Goal: Information Seeking & Learning: Learn about a topic

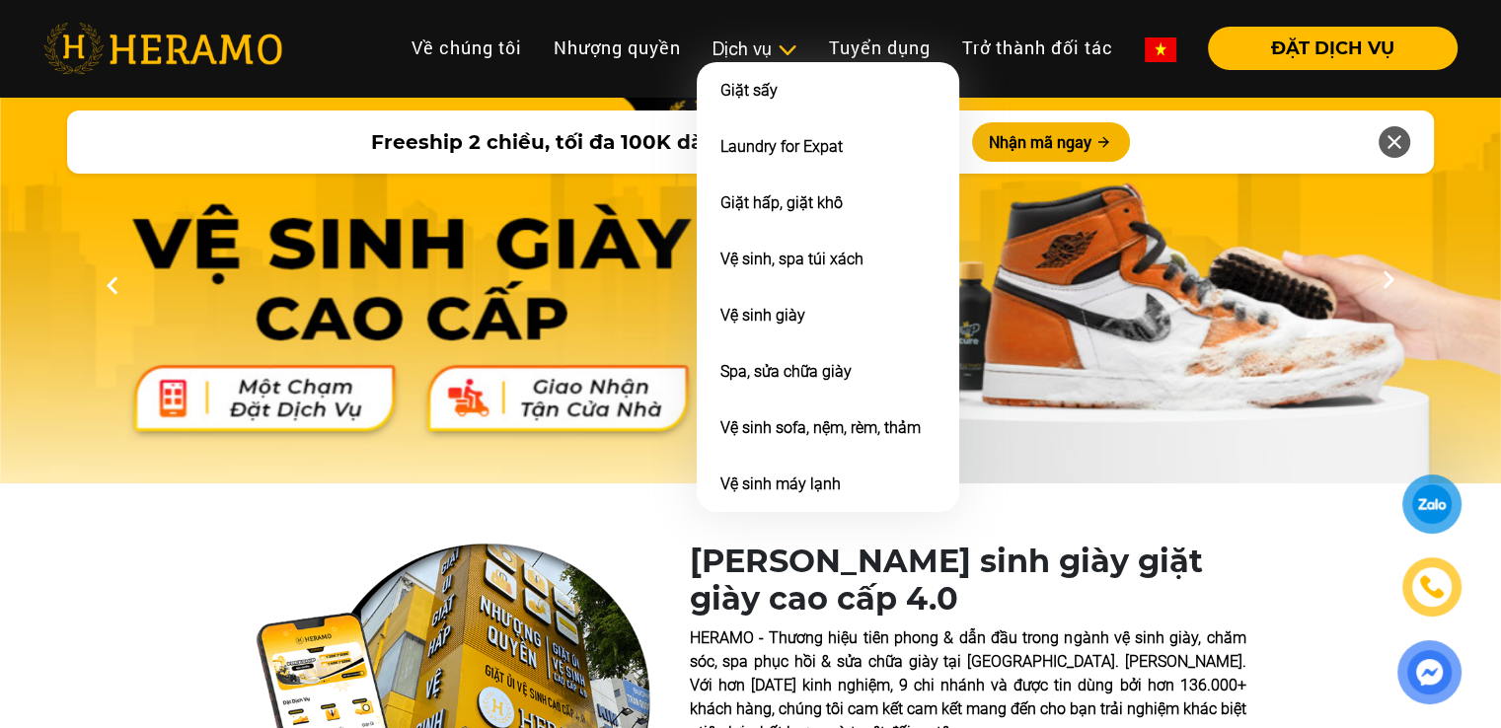
click at [766, 62] on li "Giặt sấy" at bounding box center [828, 90] width 263 height 56
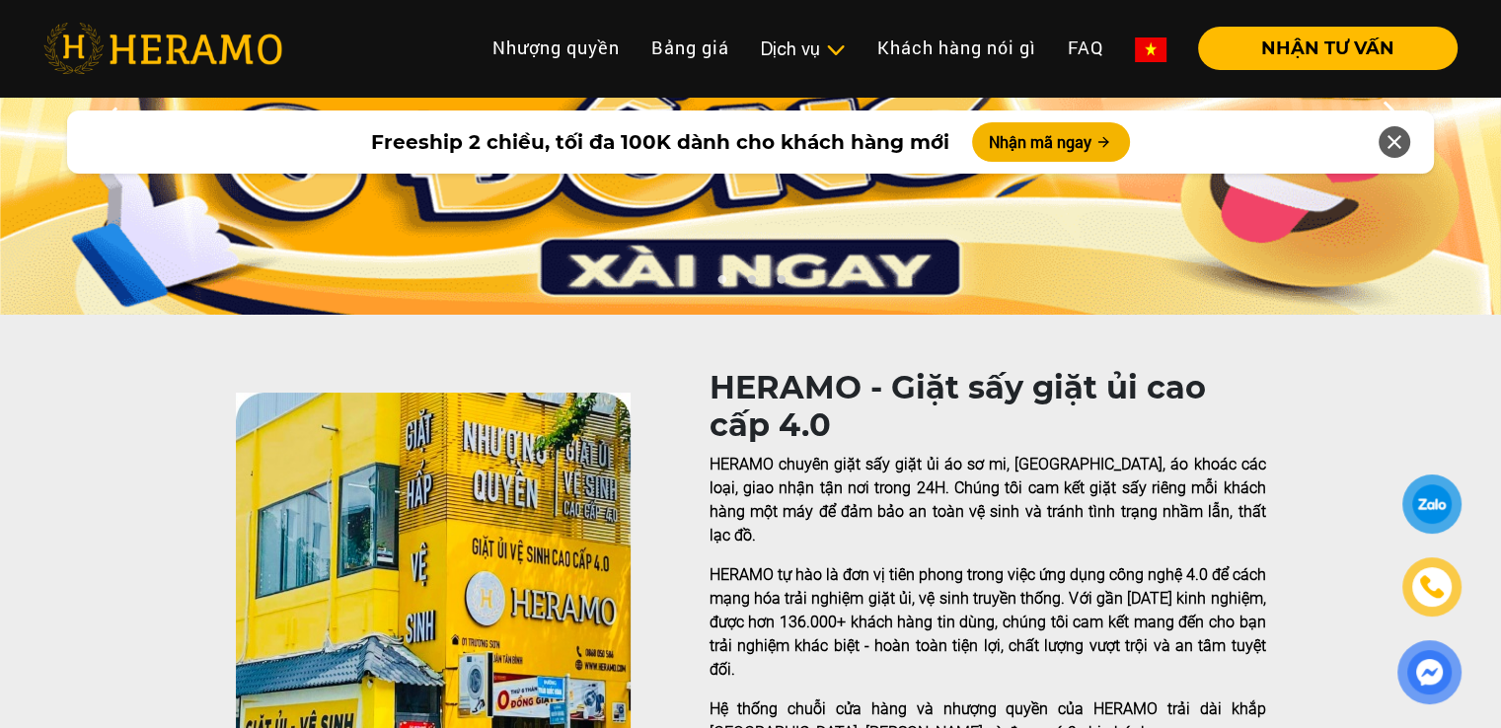
scroll to position [249, 0]
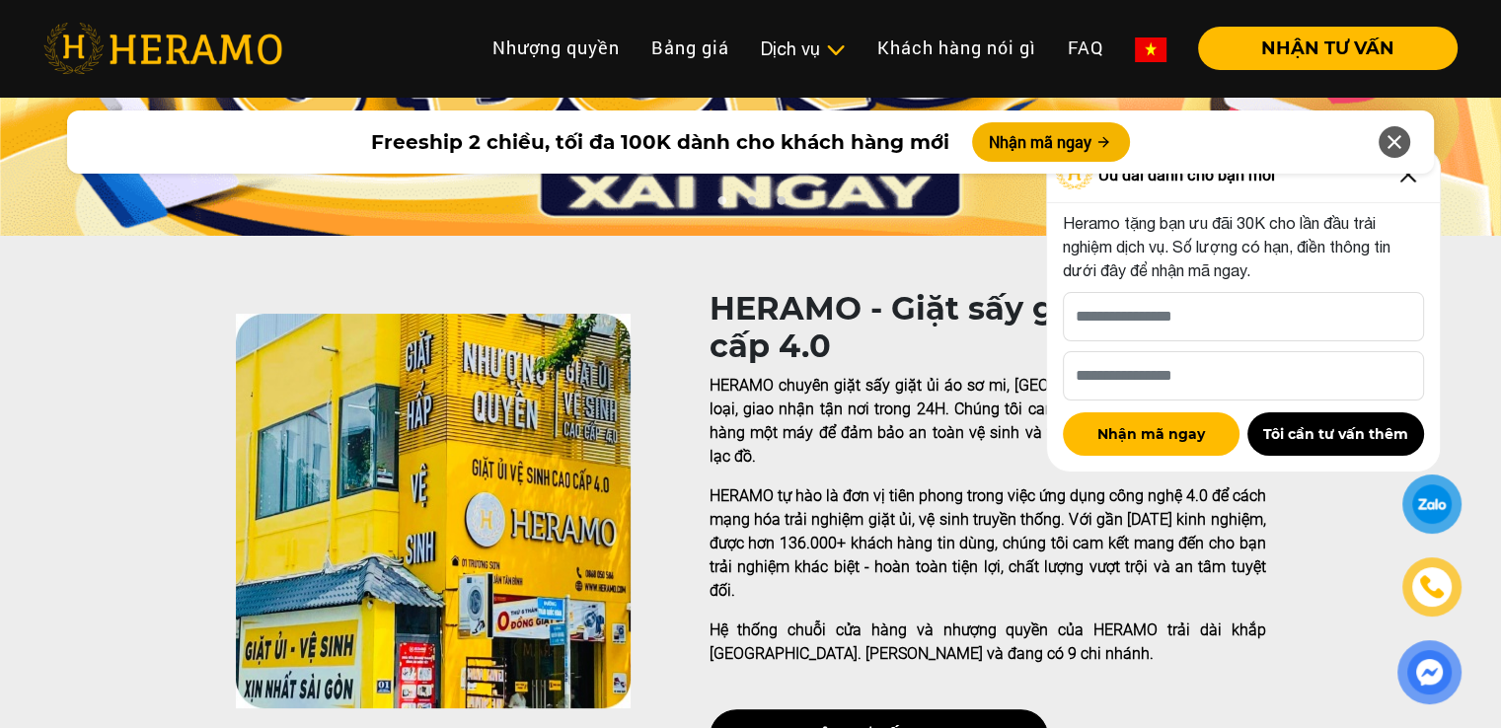
click at [1394, 138] on icon at bounding box center [1395, 142] width 24 height 36
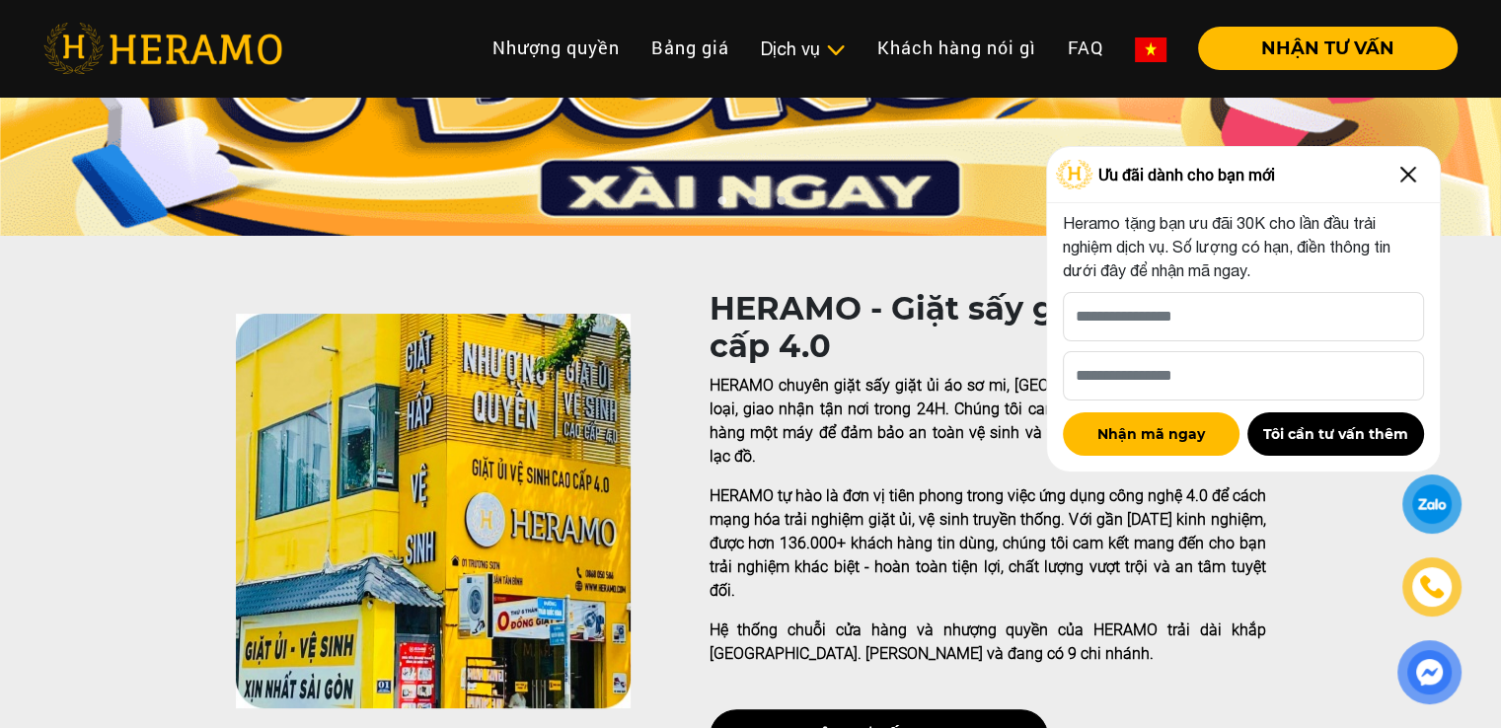
click at [1403, 174] on img at bounding box center [1409, 175] width 32 height 32
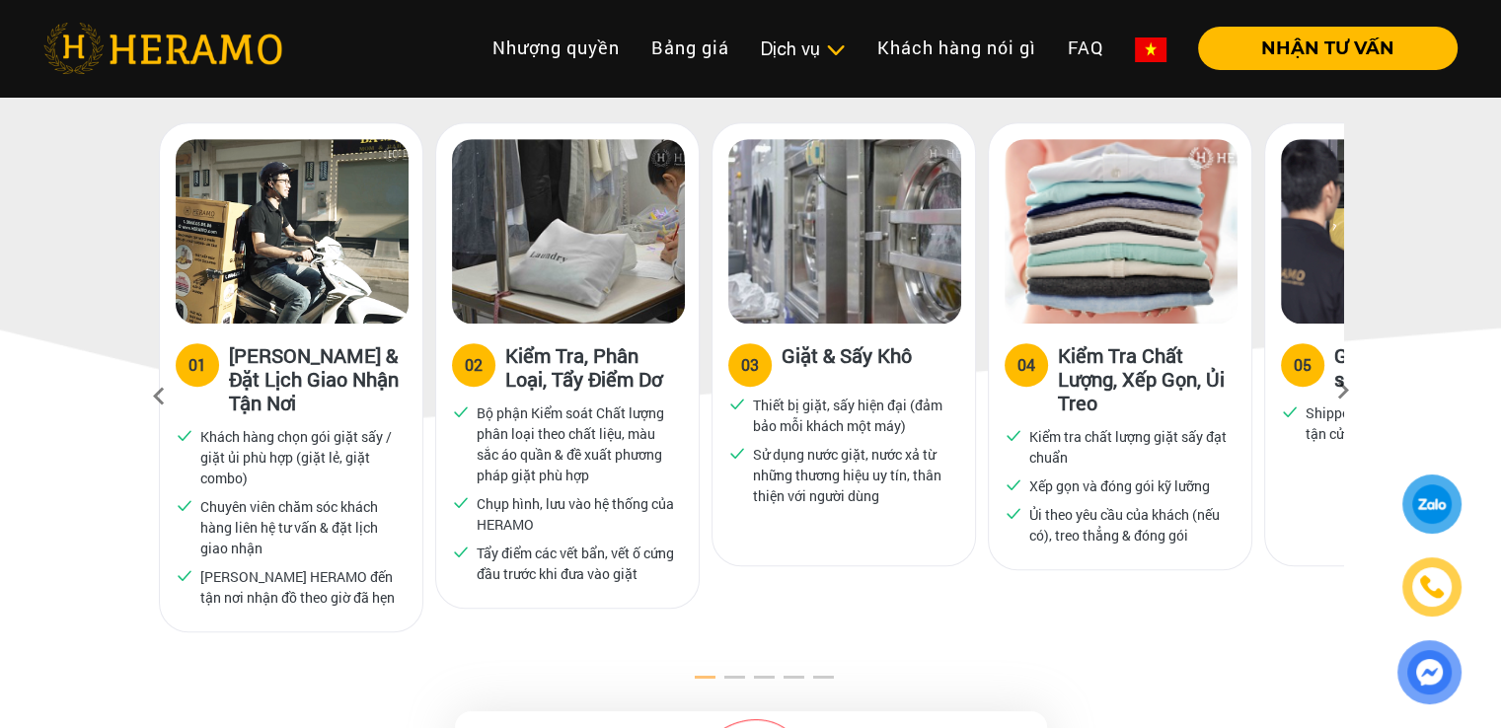
scroll to position [1065, 0]
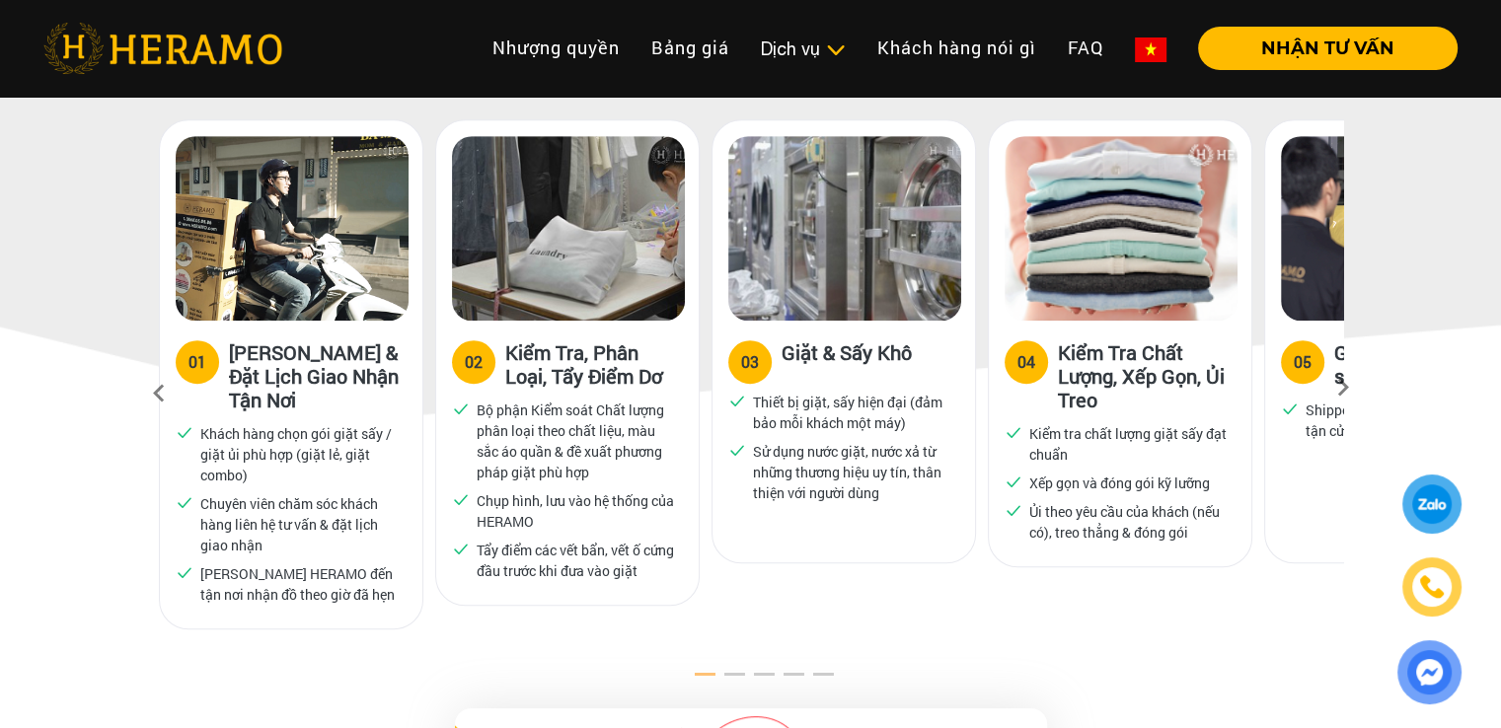
click at [1338, 388] on icon at bounding box center [1344, 394] width 36 height 13
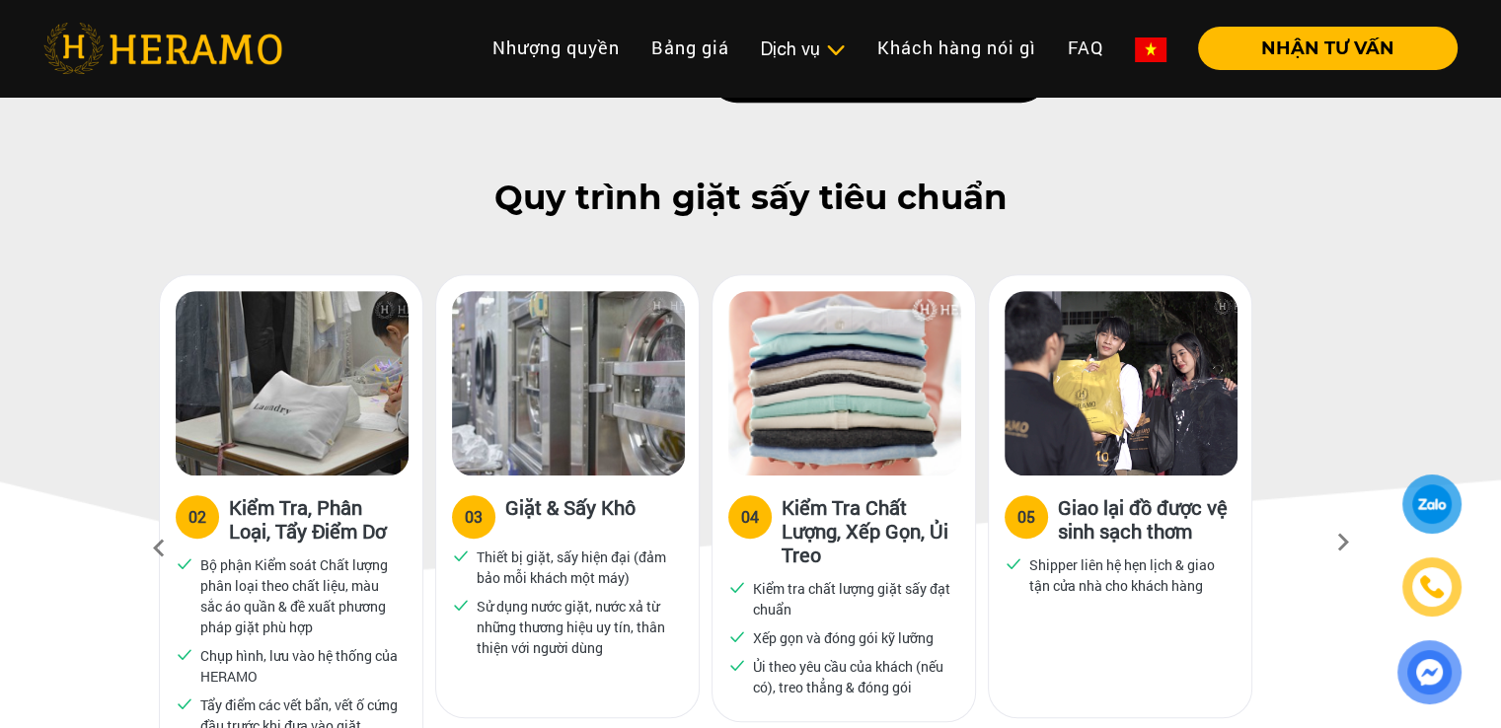
scroll to position [907, 0]
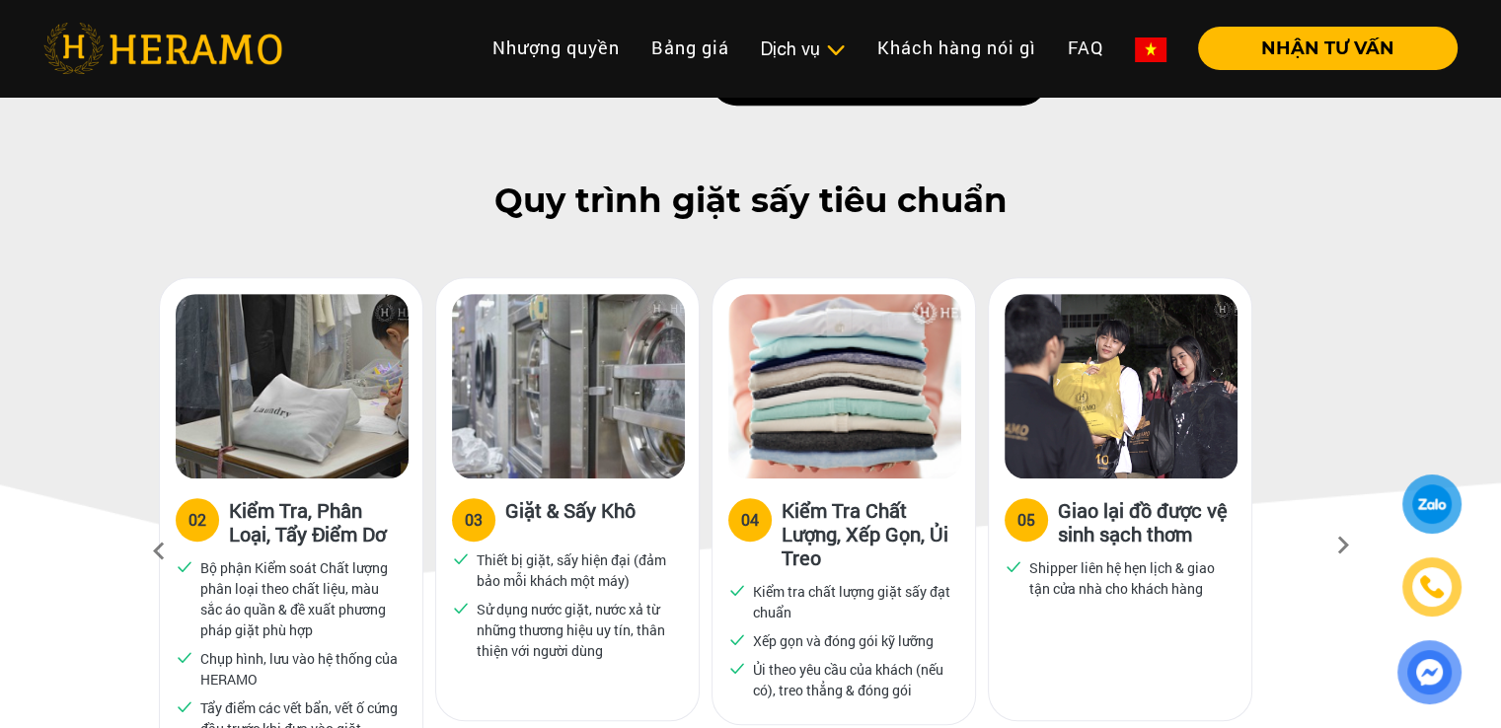
click at [161, 525] on icon at bounding box center [159, 551] width 36 height 53
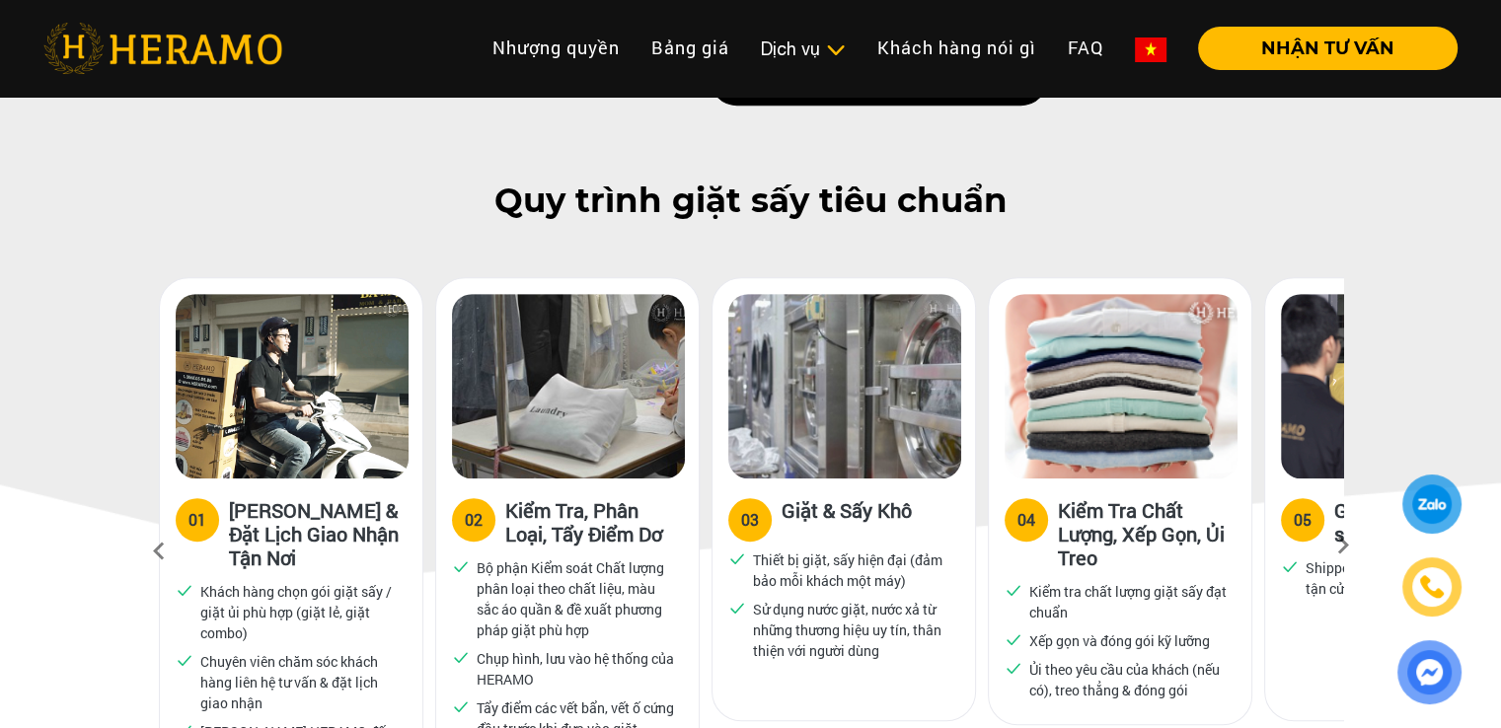
click at [161, 525] on icon at bounding box center [159, 551] width 36 height 53
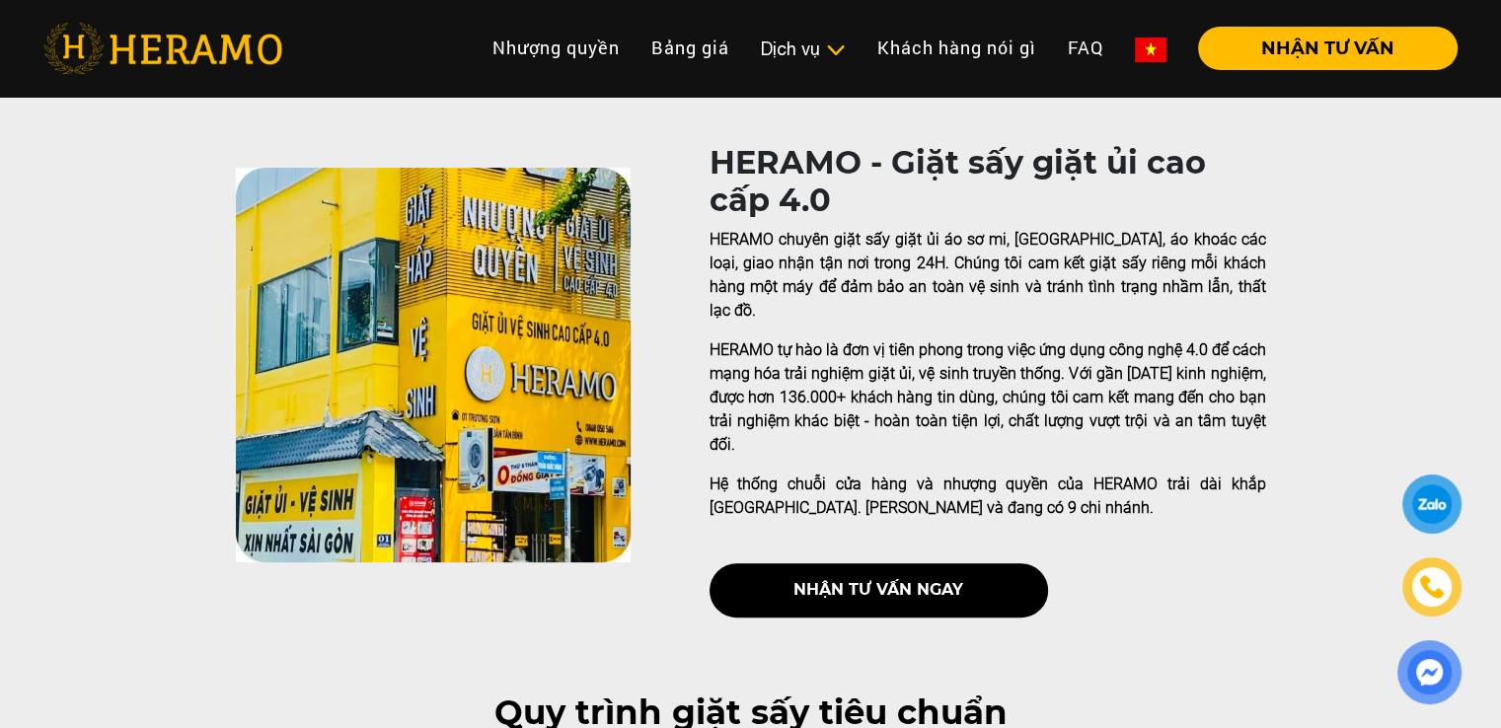
scroll to position [395, 0]
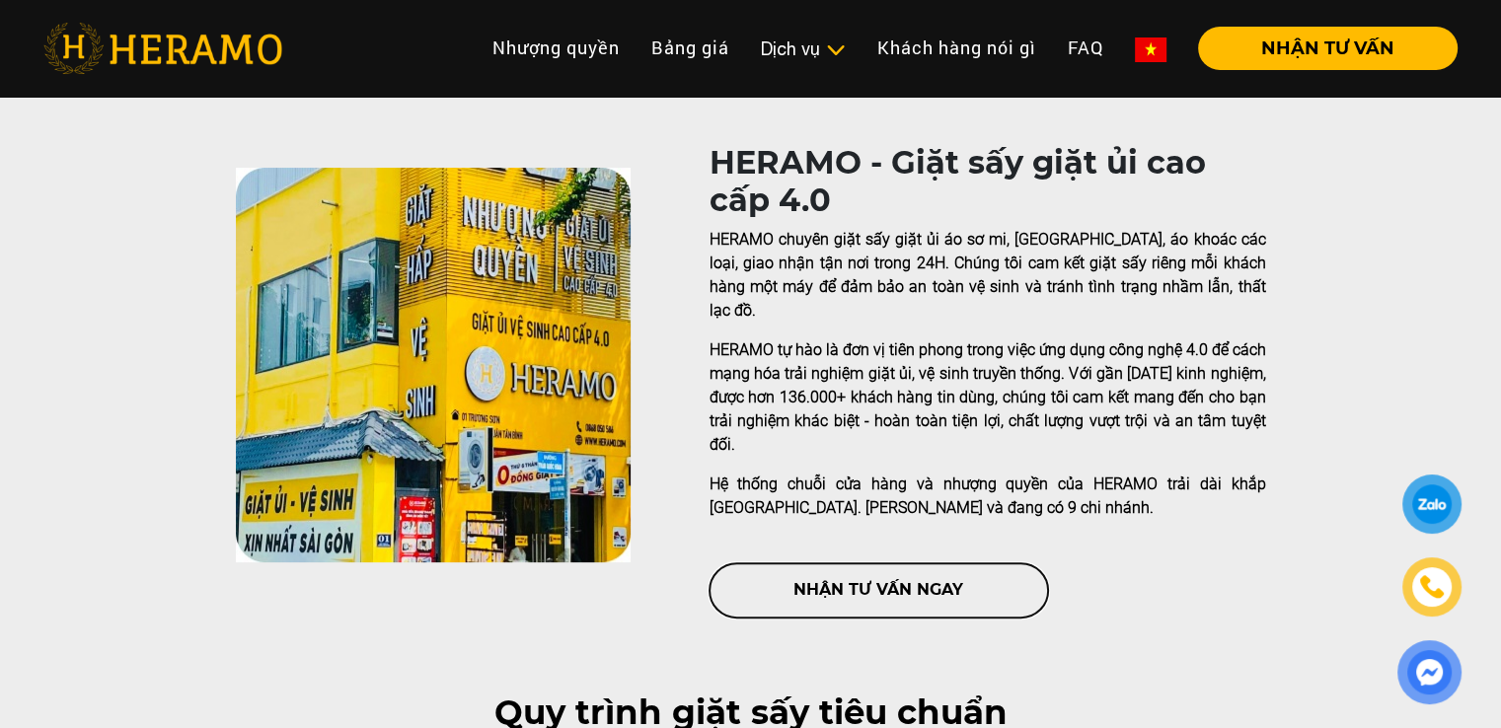
click at [783, 566] on button "nhận tư vấn ngay" at bounding box center [879, 591] width 339 height 54
click at [801, 564] on button "nhận tư vấn ngay" at bounding box center [879, 591] width 339 height 54
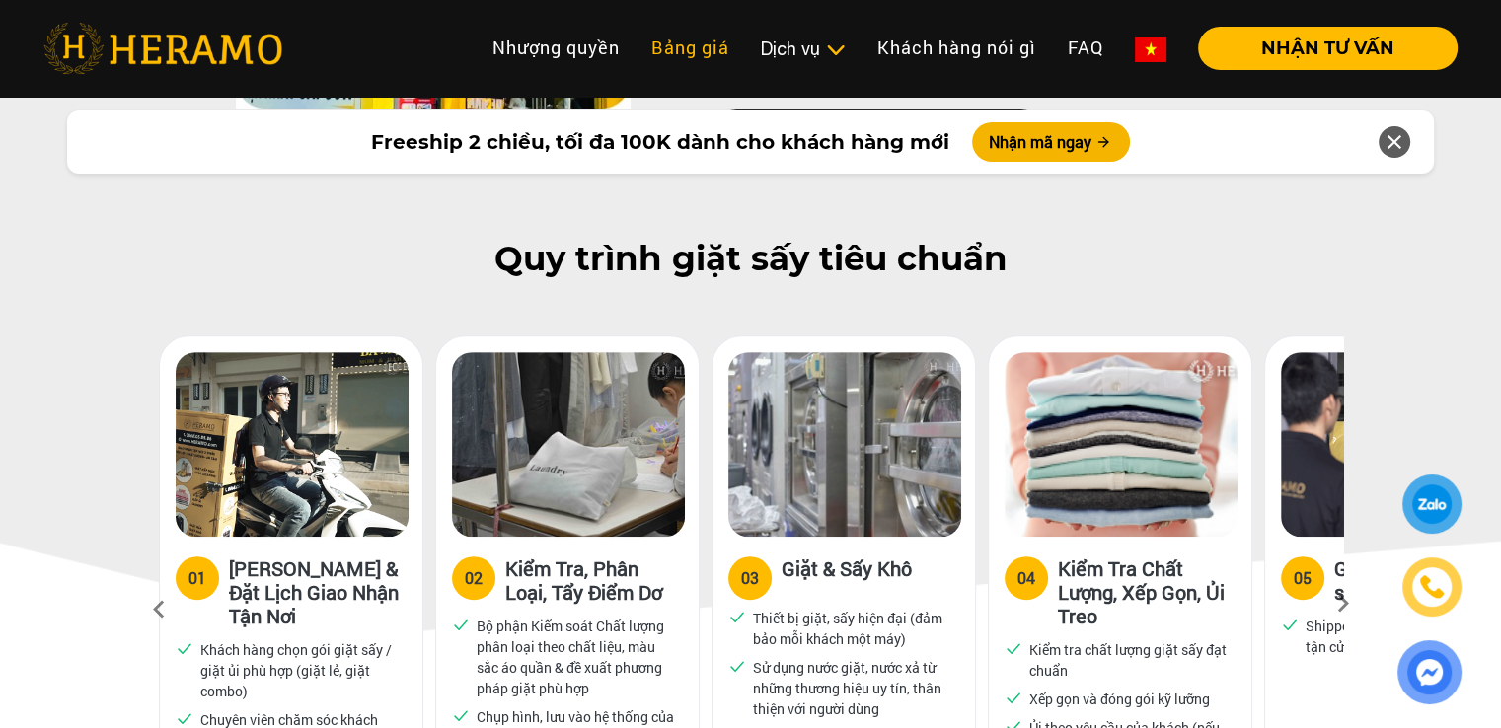
click at [673, 33] on link "Bảng giá" at bounding box center [691, 48] width 110 height 42
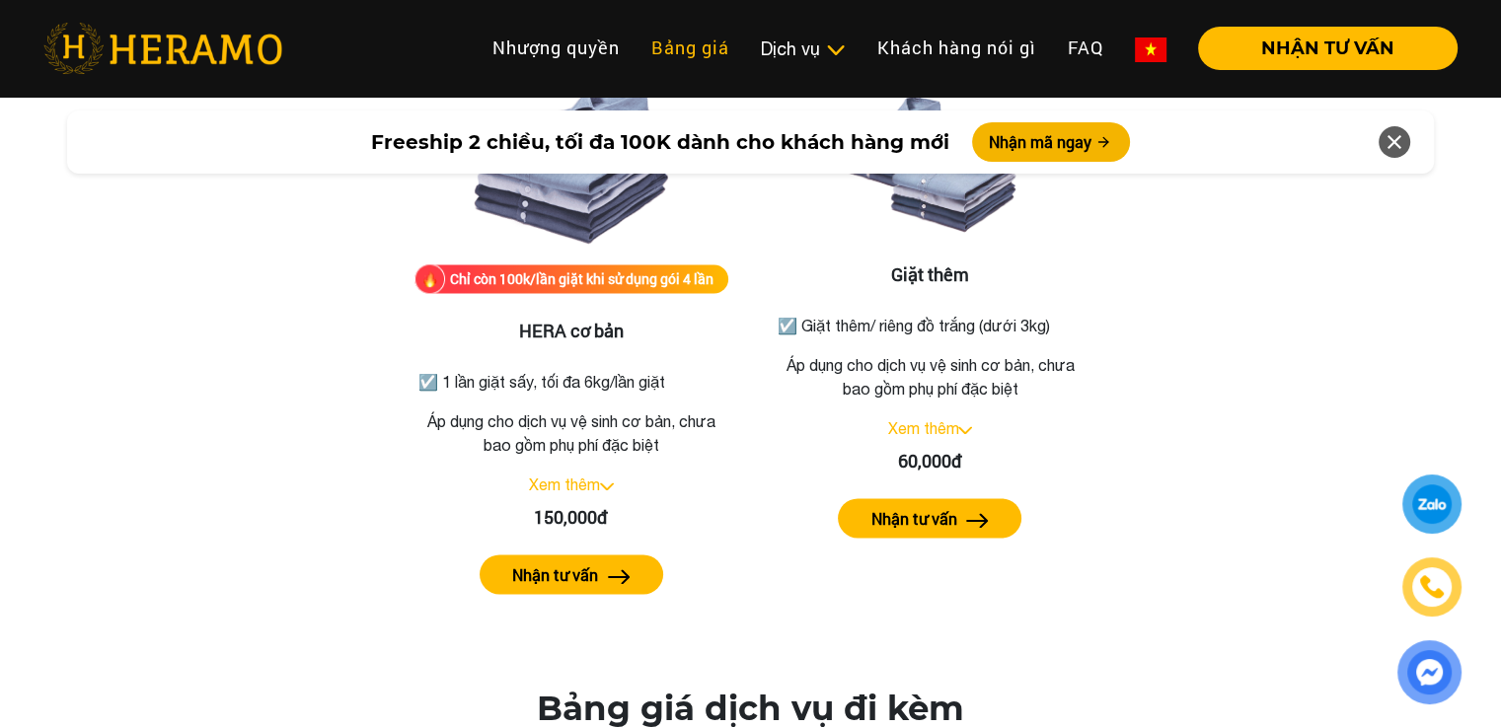
scroll to position [2598, 0]
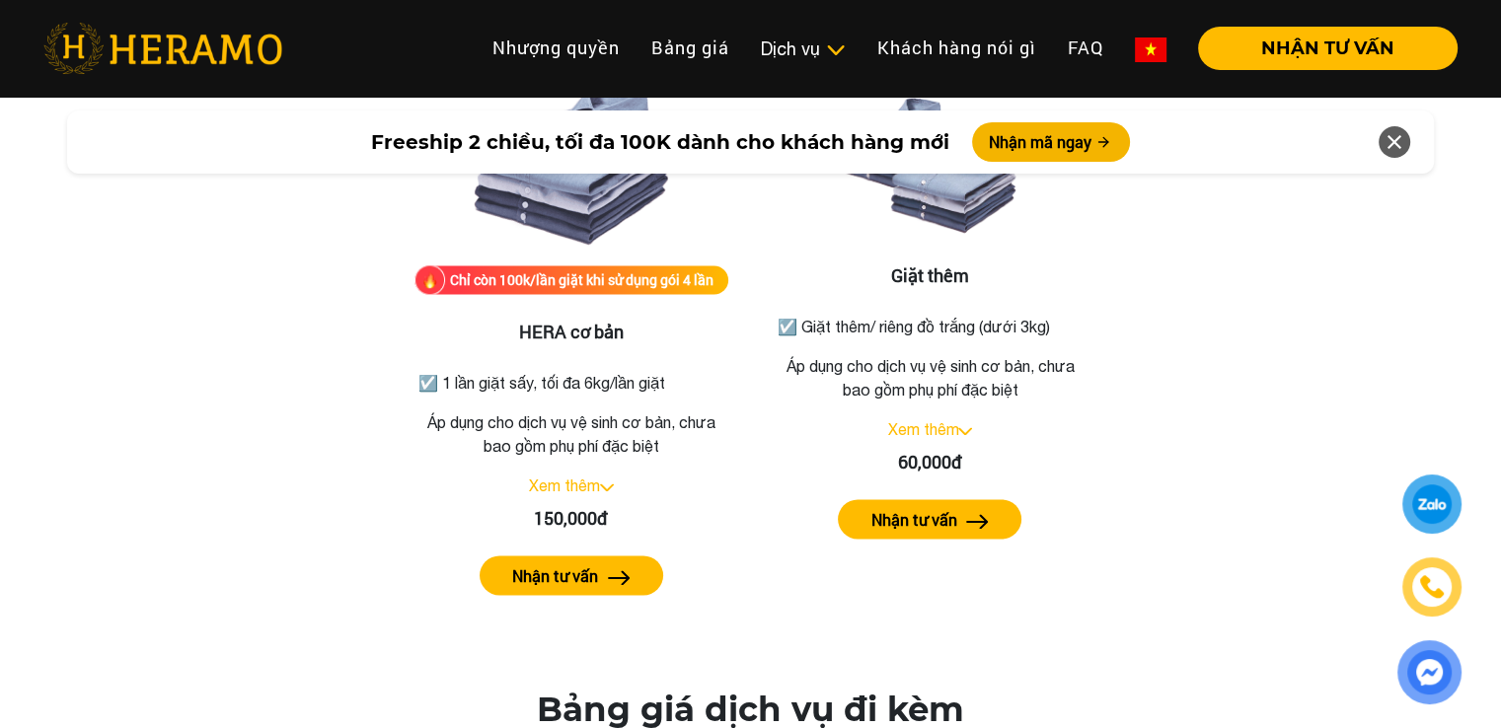
click at [792, 61] on li "Quy trình dịch vụ Dịch vụ Giặt sấy Laundry for Expat Giặt hấp, giặt khô Vệ sinh…" at bounding box center [803, 48] width 116 height 43
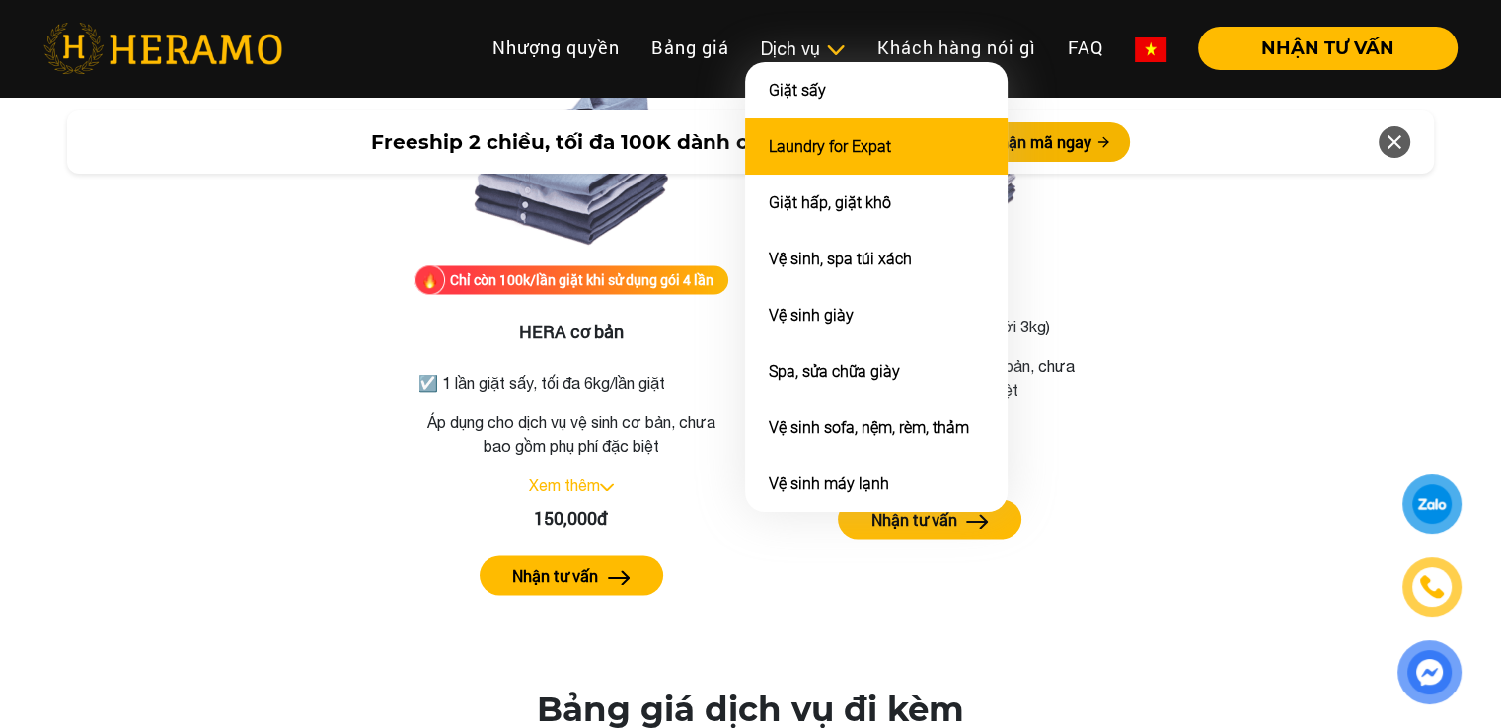
click at [841, 139] on link "Laundry for Expat" at bounding box center [830, 146] width 122 height 19
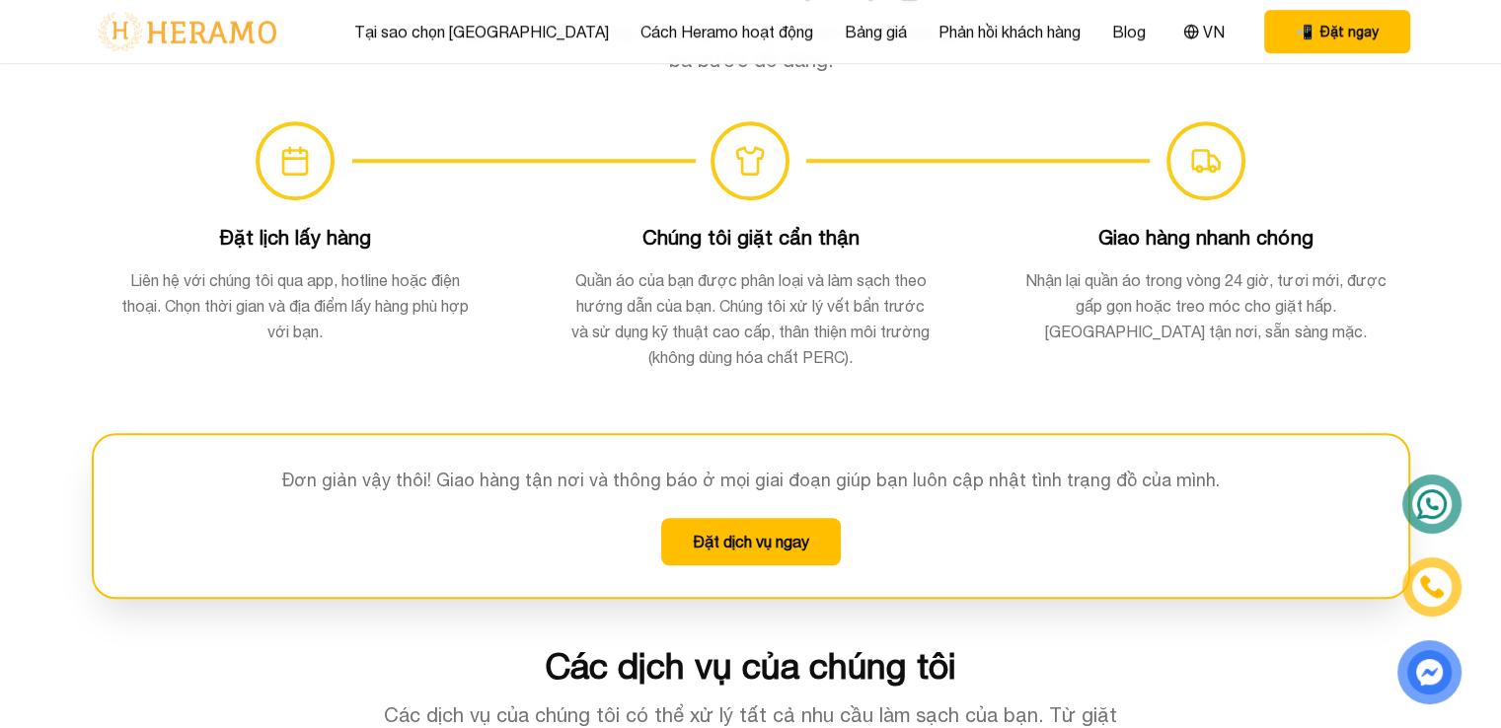
scroll to position [1405, 0]
click at [809, 46] on div "Tại sao chọn Heramo Cách Heramo hoạt động Bảng giá Phản hồi khách hàng Blog VN …" at bounding box center [751, 31] width 1319 height 63
click at [845, 33] on link "Bảng giá" at bounding box center [876, 32] width 62 height 24
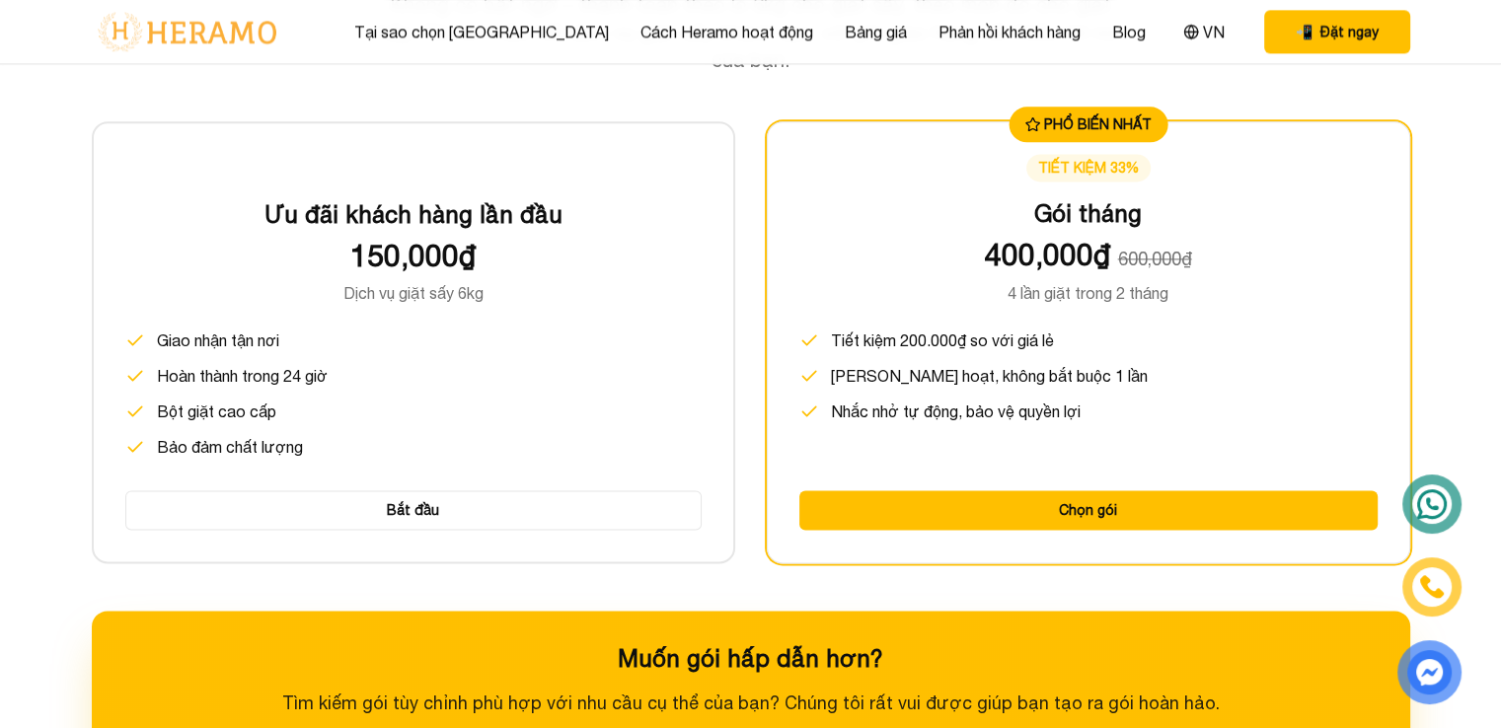
scroll to position [2663, 0]
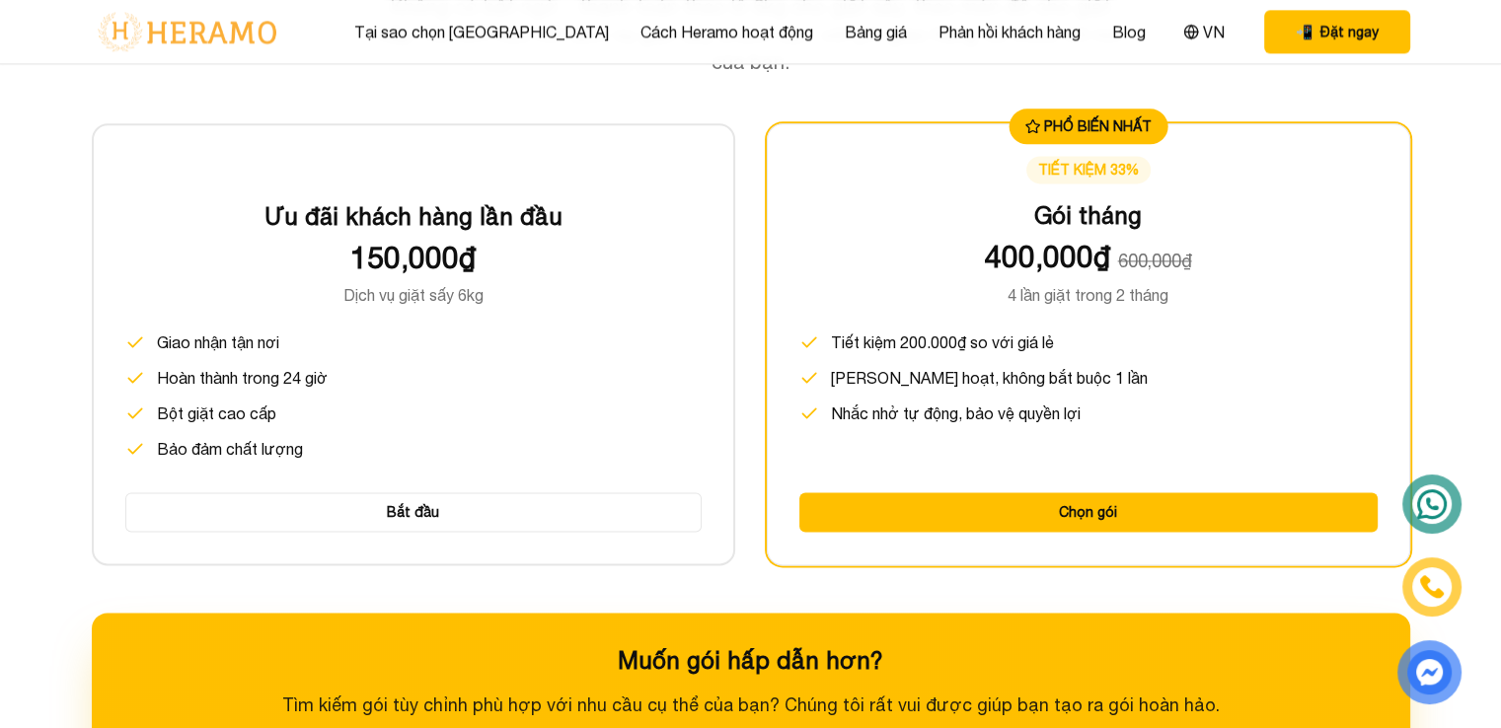
scroll to position [1405, 0]
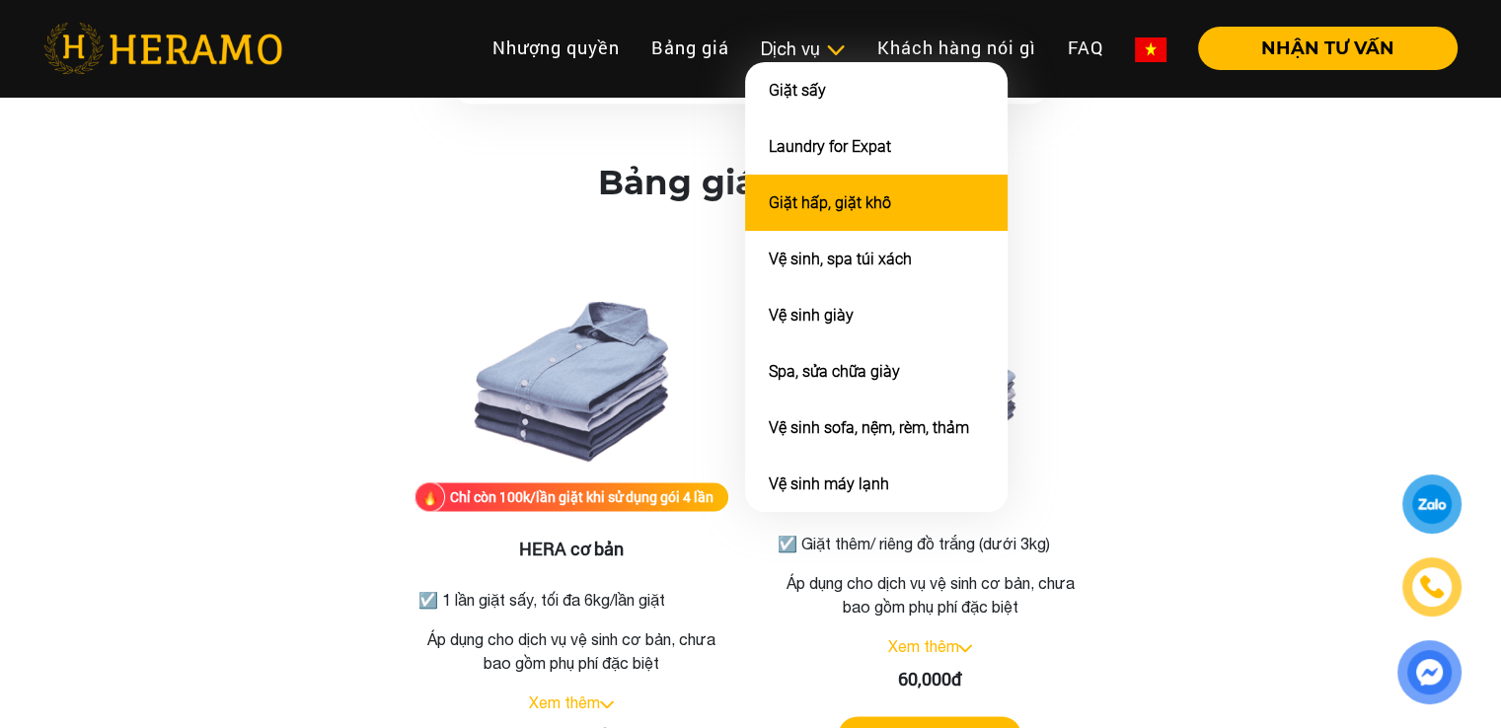
scroll to position [2397, 0]
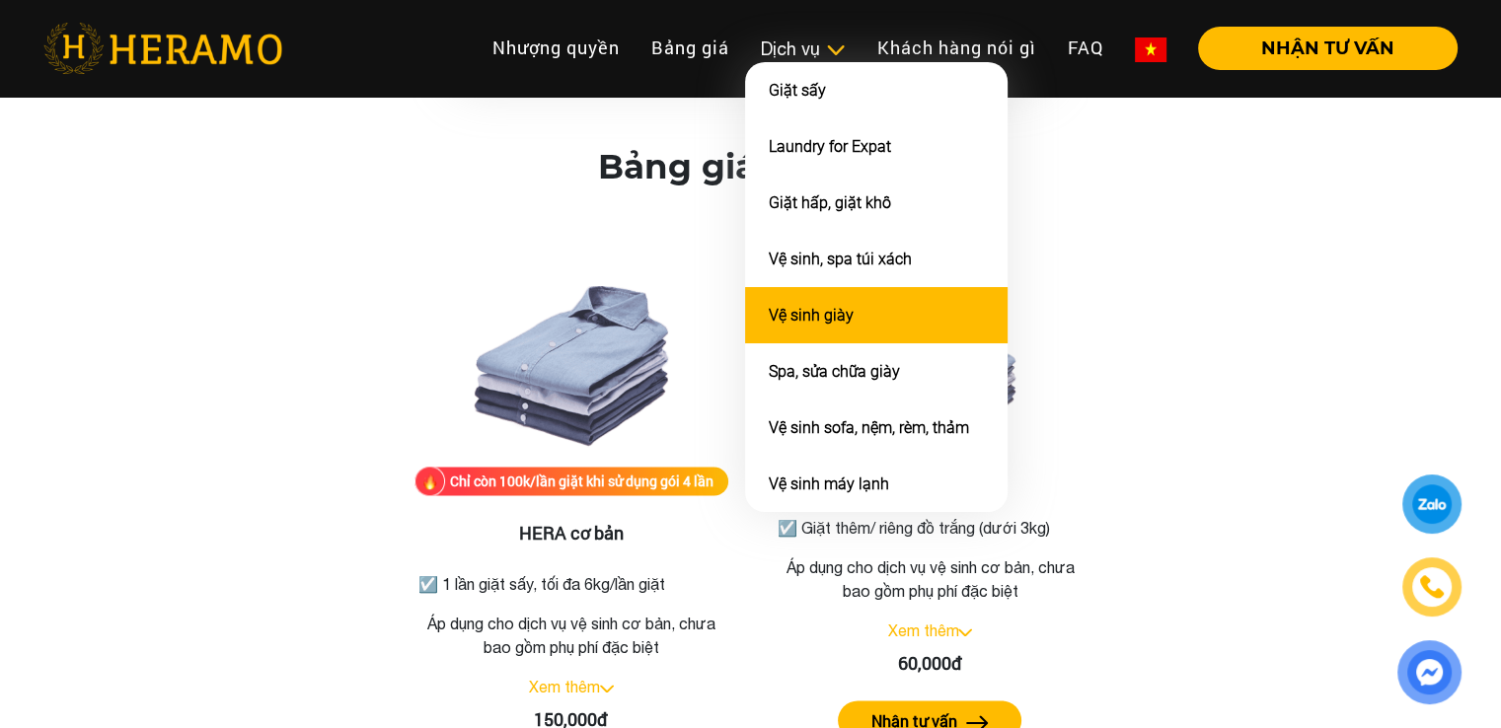
click at [800, 295] on li "Vệ sinh giày" at bounding box center [876, 315] width 263 height 56
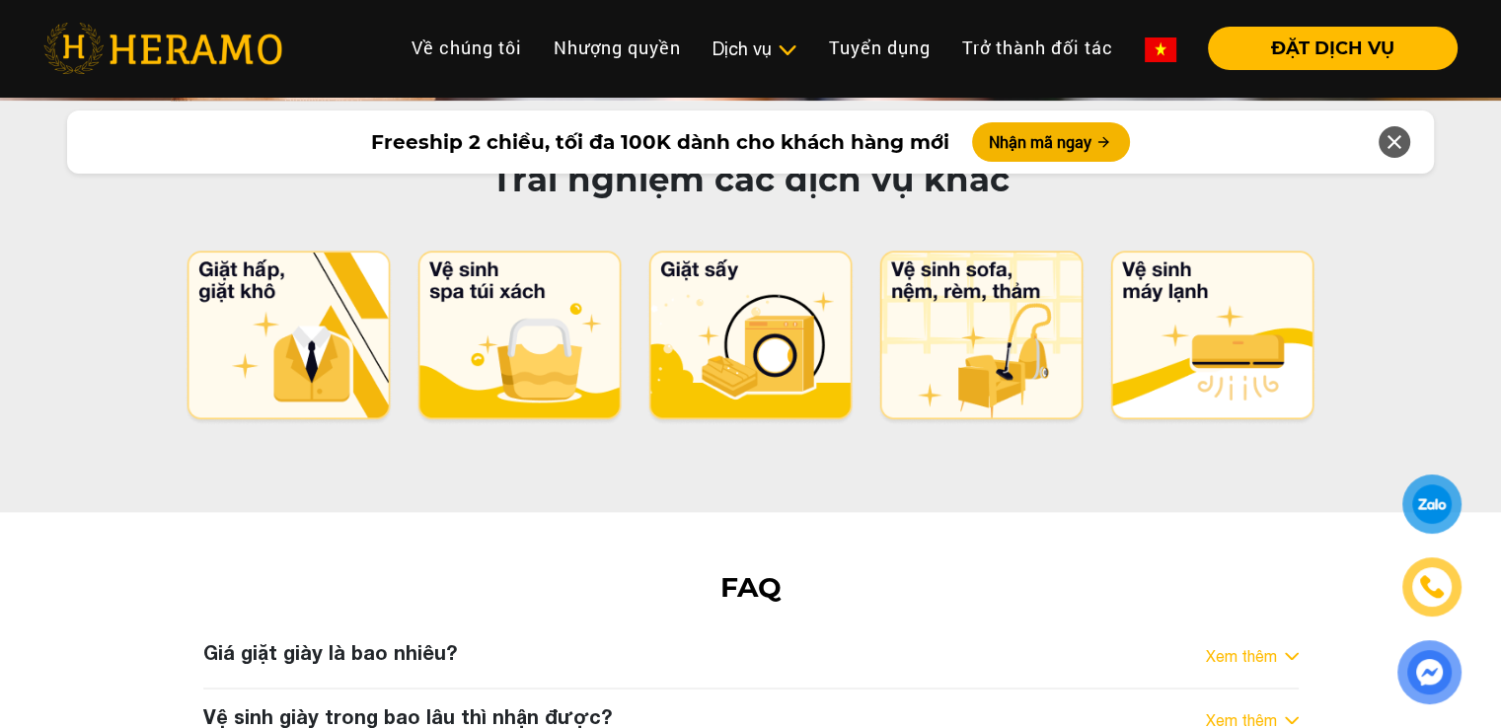
scroll to position [10126, 0]
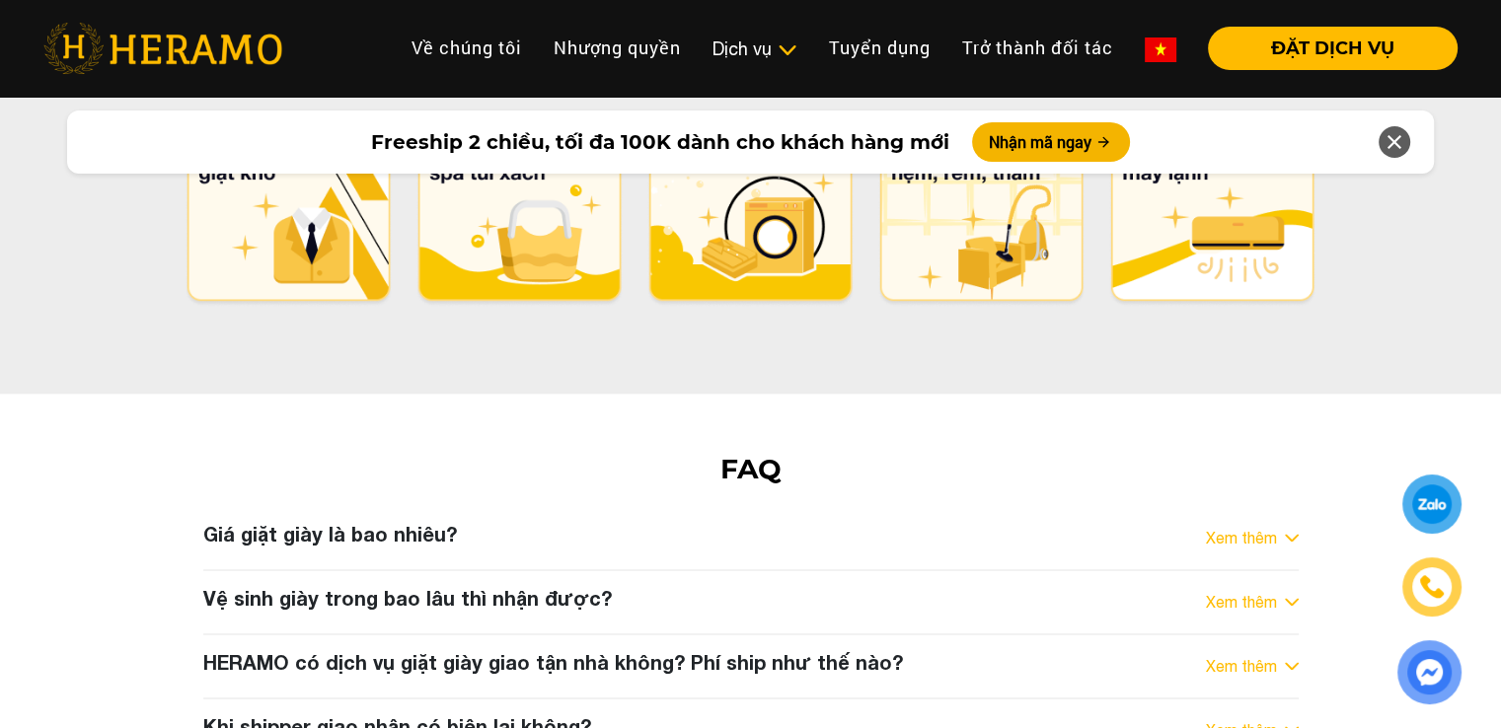
click at [1244, 526] on link "Xem thêm" at bounding box center [1241, 538] width 71 height 24
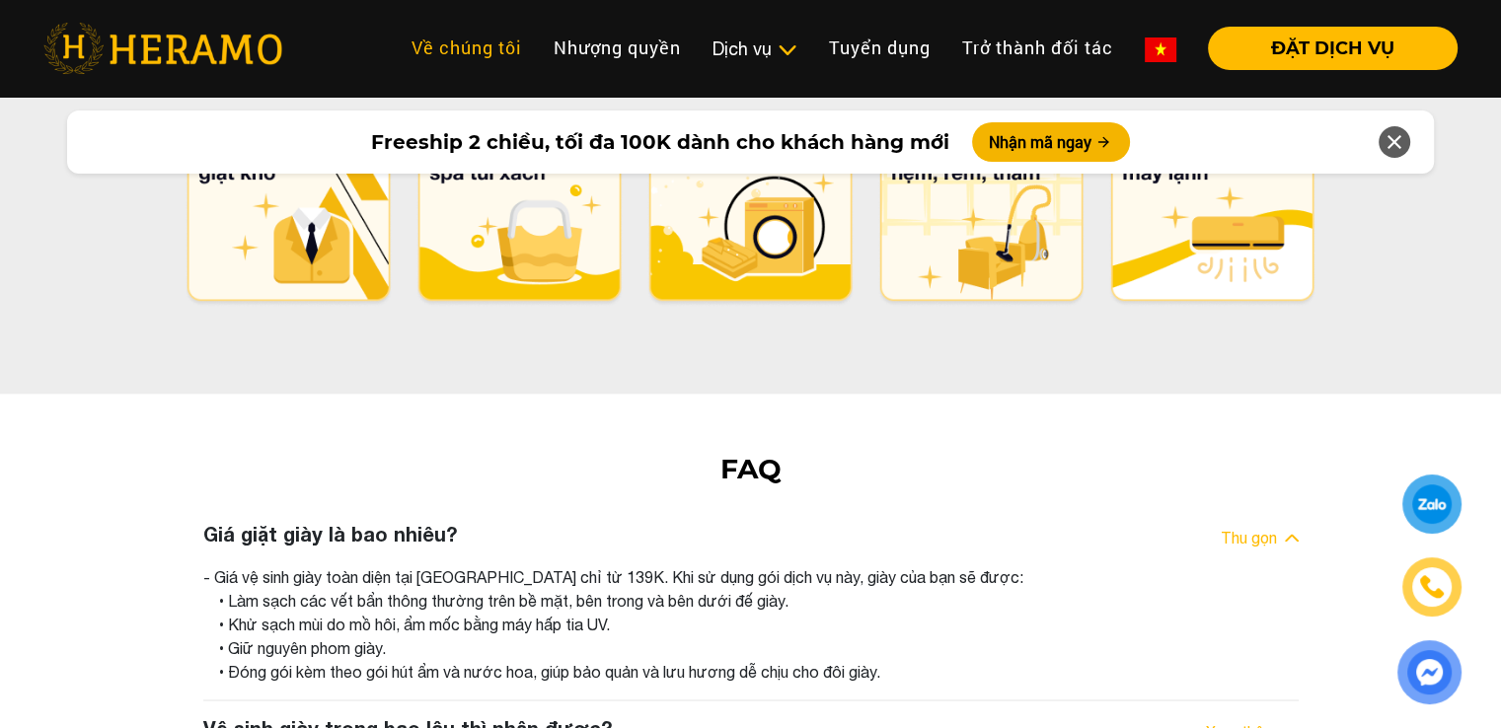
click at [488, 34] on link "Về chúng tôi" at bounding box center [467, 48] width 142 height 42
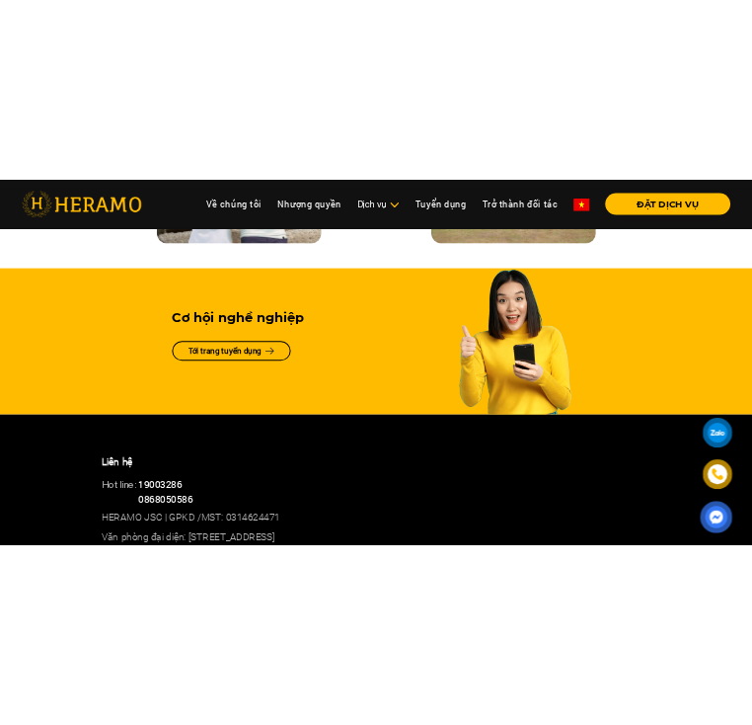
scroll to position [4635, 0]
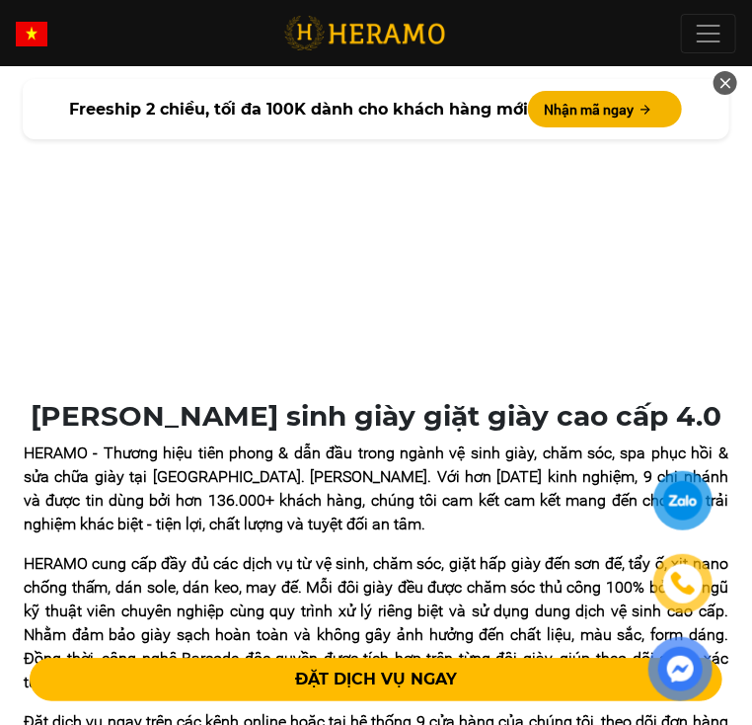
scroll to position [1694, 0]
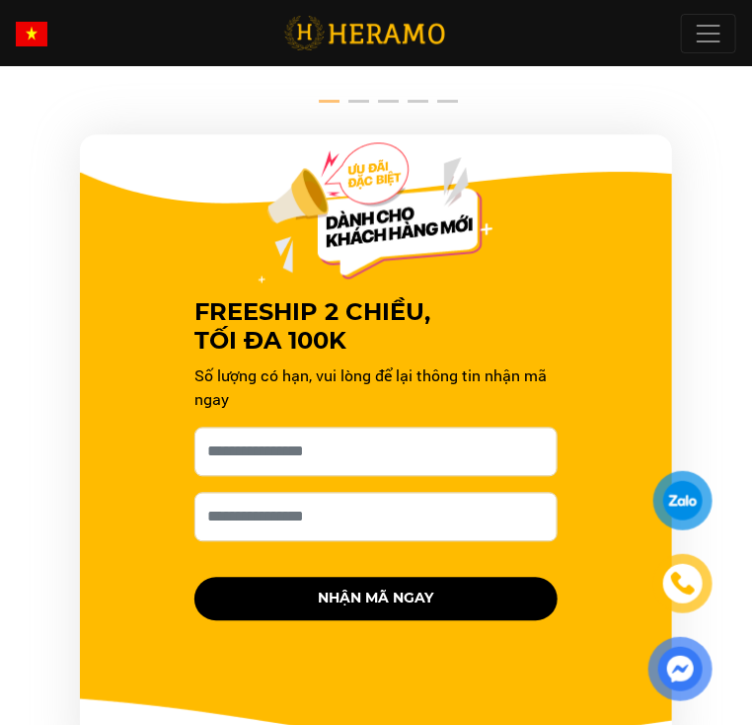
scroll to position [2709, 0]
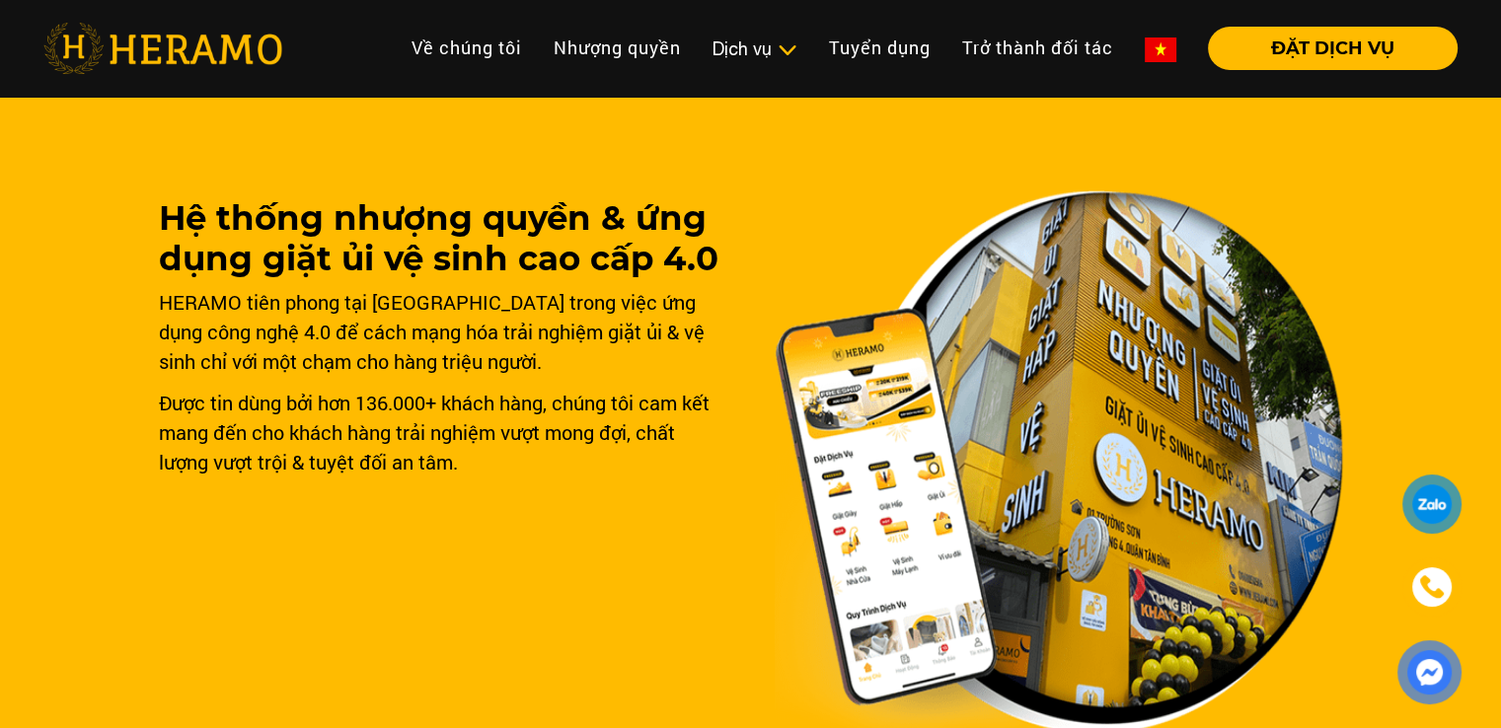
scroll to position [136, 0]
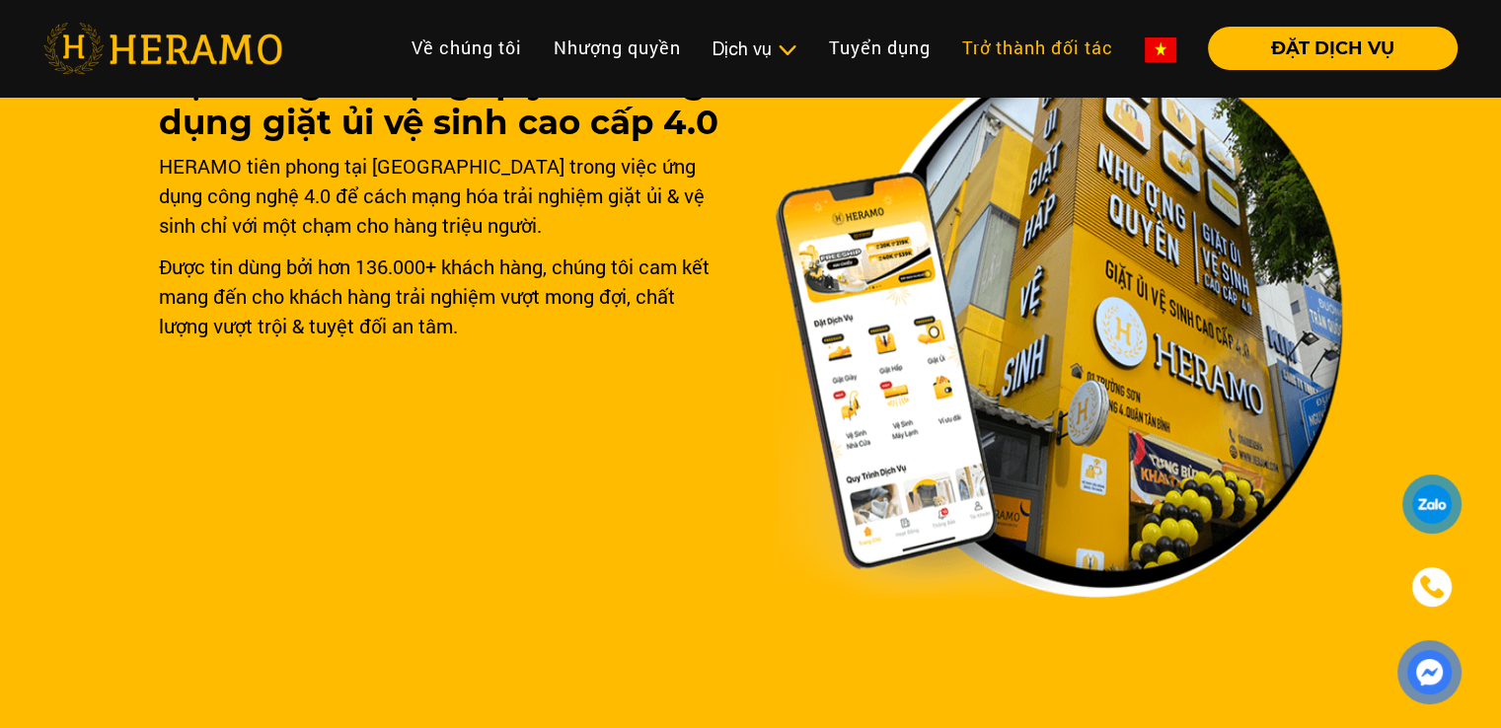
click at [1002, 45] on link "Trở thành đối tác" at bounding box center [1038, 48] width 183 height 42
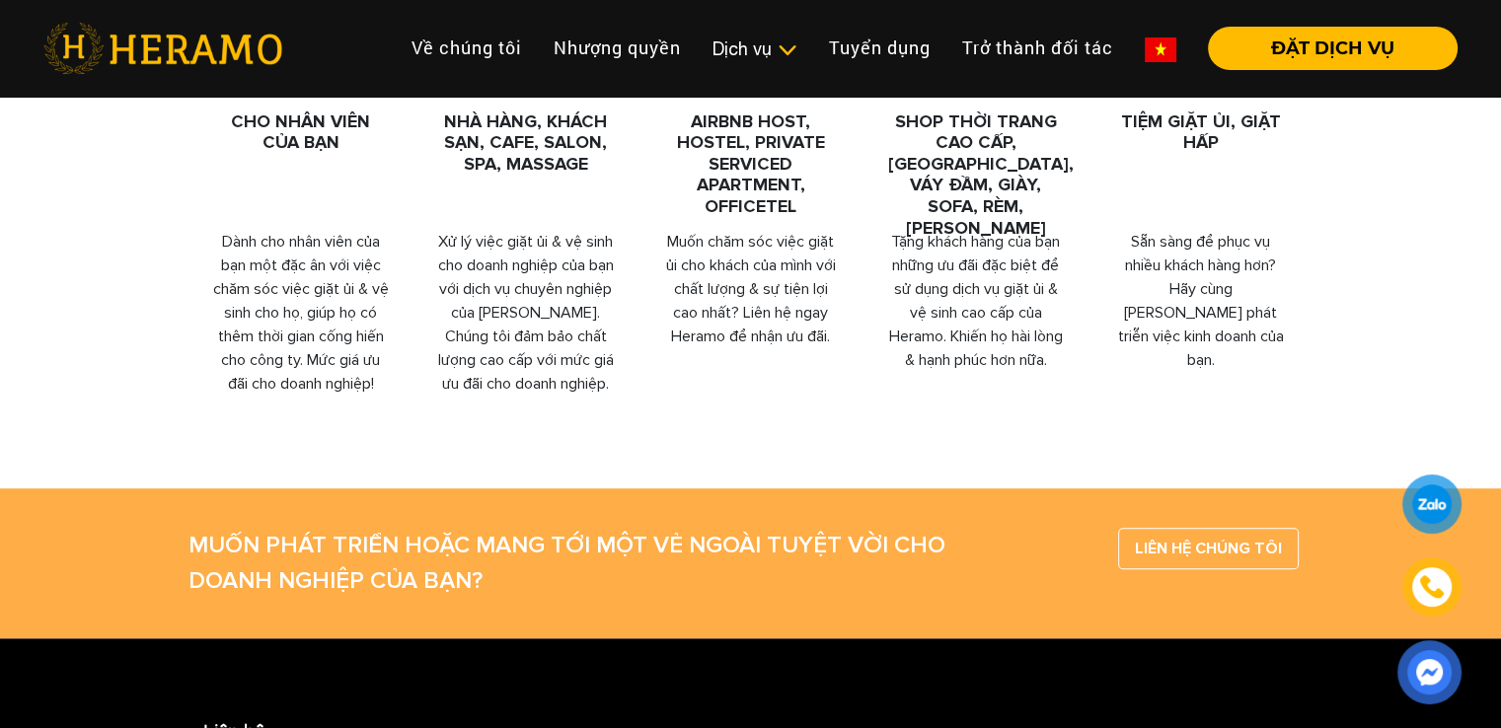
scroll to position [1143, 0]
